Goal: Check status: Check status

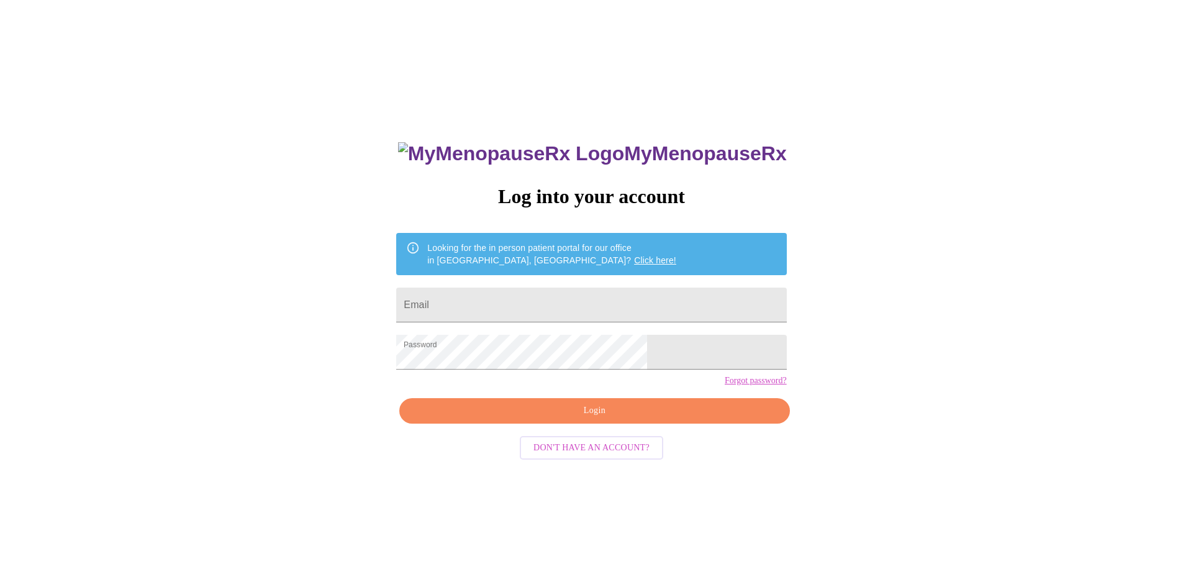
scroll to position [12, 0]
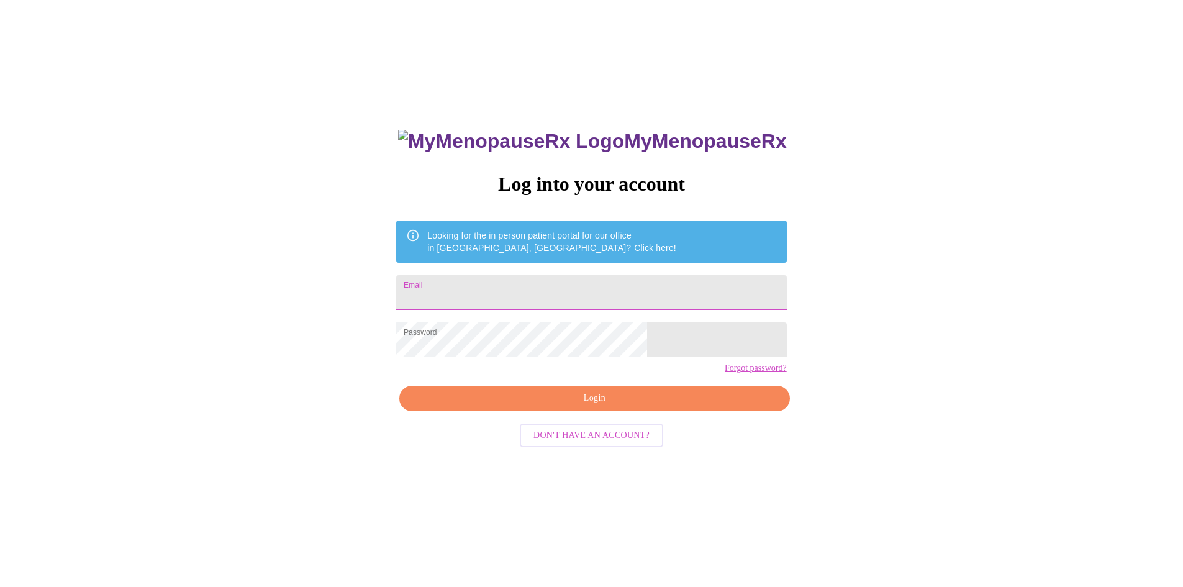
click at [515, 286] on input "Email" at bounding box center [591, 292] width 390 height 35
type input "[EMAIL_ADDRESS][DOMAIN_NAME]"
click at [592, 409] on button "Login" at bounding box center [594, 397] width 390 height 25
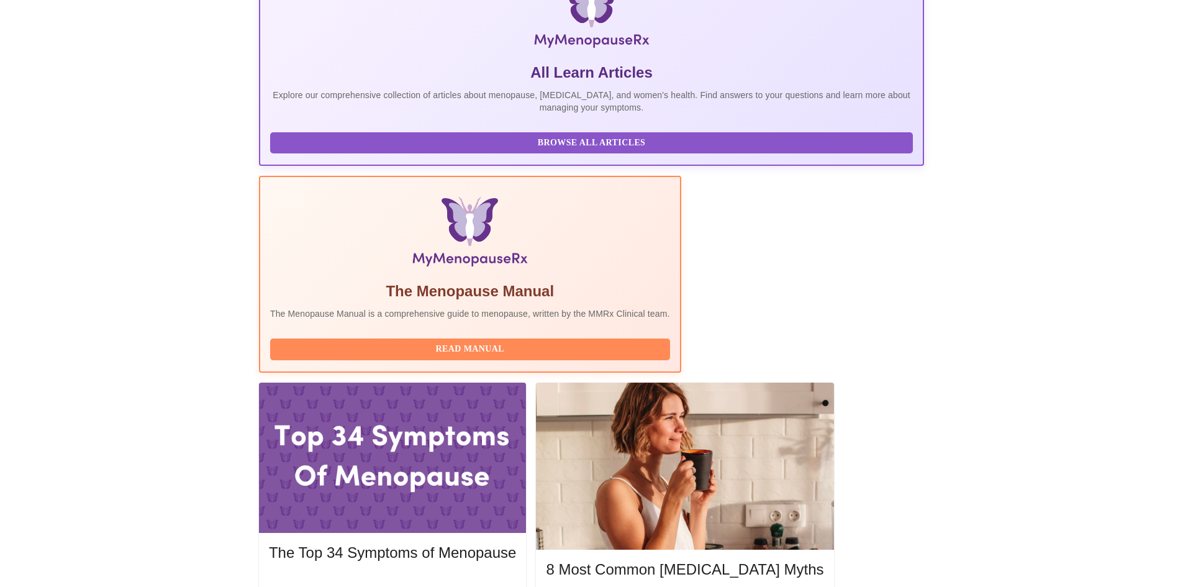
scroll to position [233, 0]
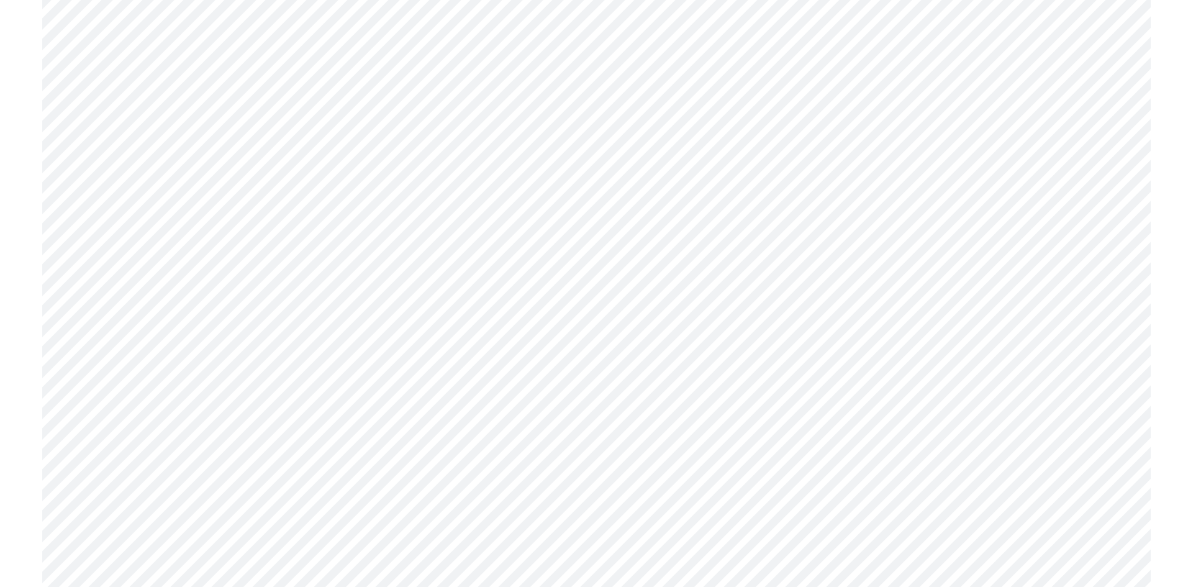
scroll to position [3725, 0]
